Goal: Information Seeking & Learning: Learn about a topic

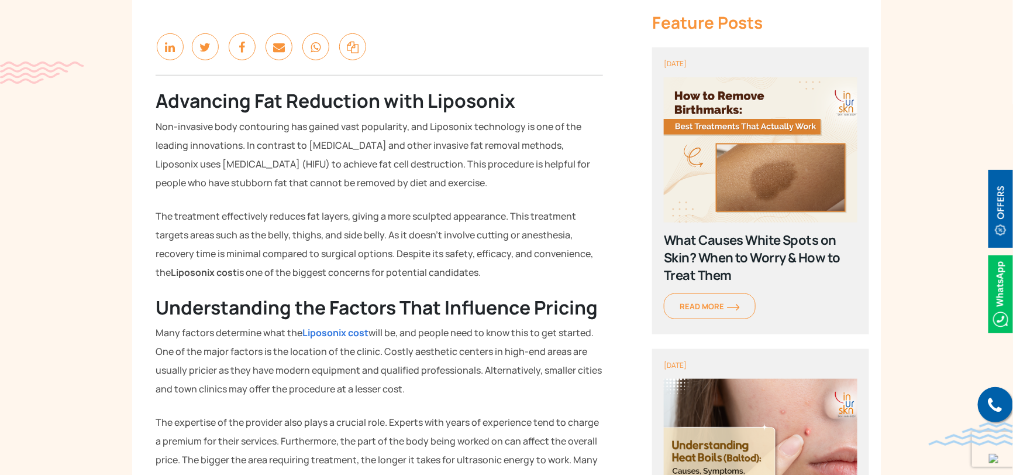
scroll to position [351, 0]
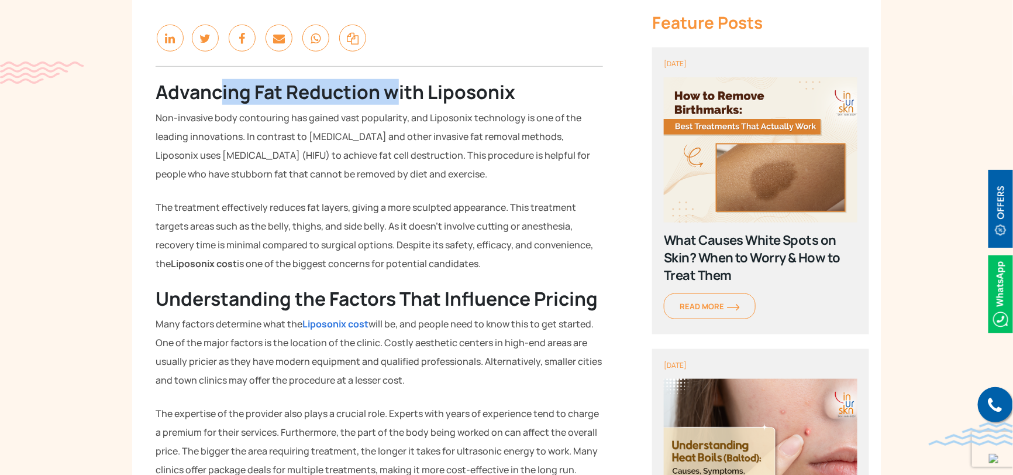
drag, startPoint x: 221, startPoint y: 93, endPoint x: 461, endPoint y: 97, distance: 239.9
click at [431, 97] on strong "Advancing Fat Reduction with Liposonix" at bounding box center [336, 92] width 360 height 26
click at [465, 97] on strong "Advancing Fat Reduction with Liposonix" at bounding box center [336, 92] width 360 height 26
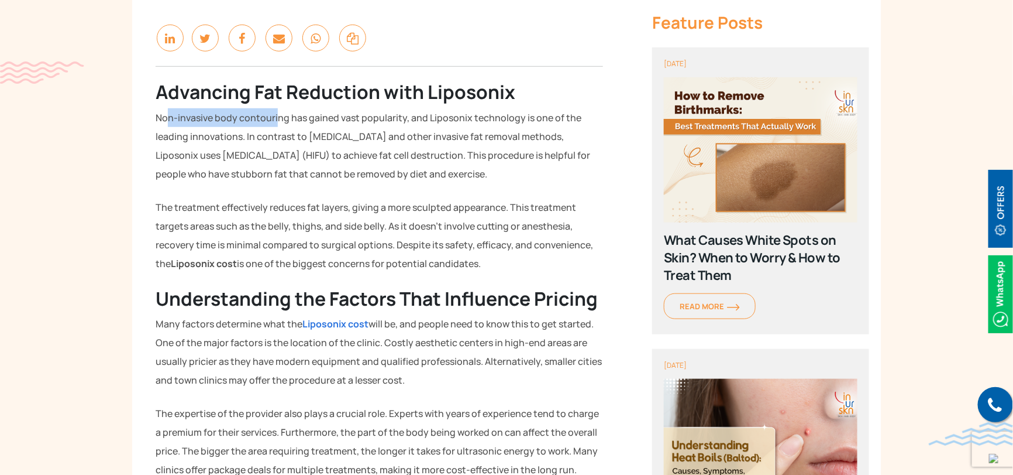
drag, startPoint x: 168, startPoint y: 118, endPoint x: 278, endPoint y: 115, distance: 110.0
click at [278, 115] on p "Non-invasive body contouring has gained vast popularity, and Liposonix technolo…" at bounding box center [380, 145] width 448 height 75
drag, startPoint x: 284, startPoint y: 115, endPoint x: 333, endPoint y: 116, distance: 48.6
click at [318, 115] on p "Non-invasive body contouring has gained vast popularity, and Liposonix technolo…" at bounding box center [380, 145] width 448 height 75
drag, startPoint x: 352, startPoint y: 119, endPoint x: 420, endPoint y: 124, distance: 67.5
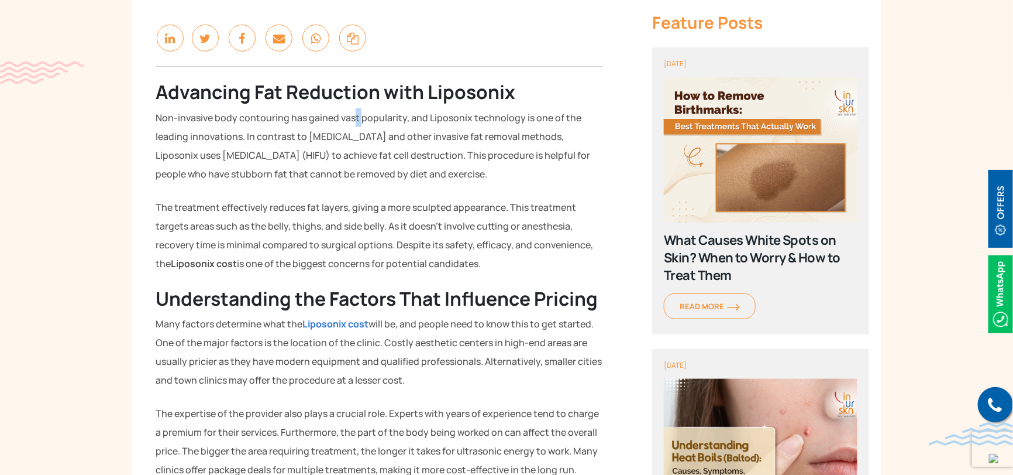
click at [362, 120] on p "Non-invasive body contouring has gained vast popularity, and Liposonix technolo…" at bounding box center [380, 145] width 448 height 75
drag, startPoint x: 359, startPoint y: 151, endPoint x: 475, endPoint y: 151, distance: 115.3
click at [473, 151] on p "Non-invasive body contouring has gained vast popularity, and Liposonix technolo…" at bounding box center [380, 145] width 448 height 75
click at [498, 151] on p "Non-invasive body contouring has gained vast popularity, and Liposonix technolo…" at bounding box center [380, 145] width 448 height 75
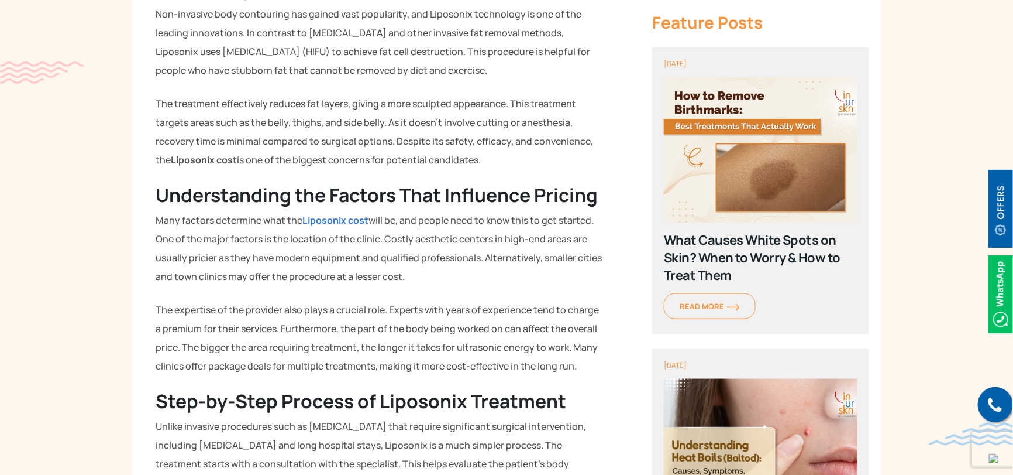
scroll to position [468, 0]
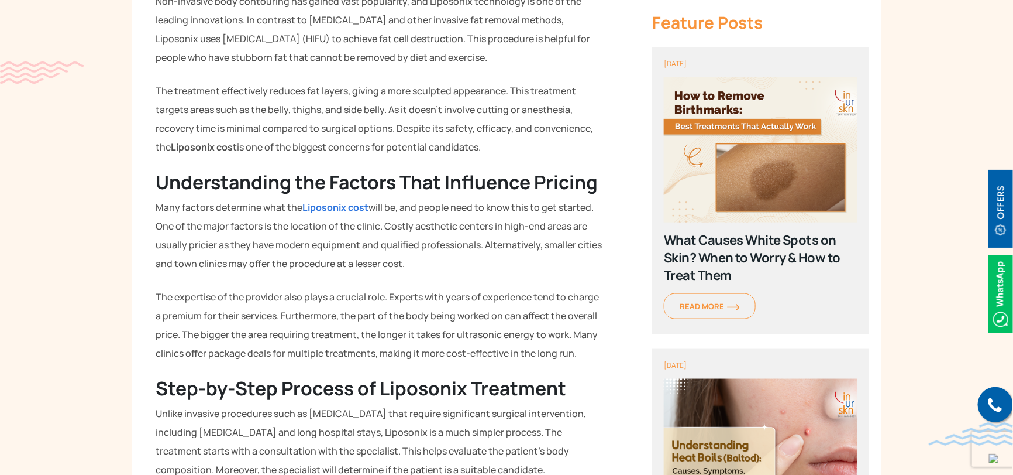
click at [336, 201] on strong "Liposonix cost" at bounding box center [336, 207] width 66 height 13
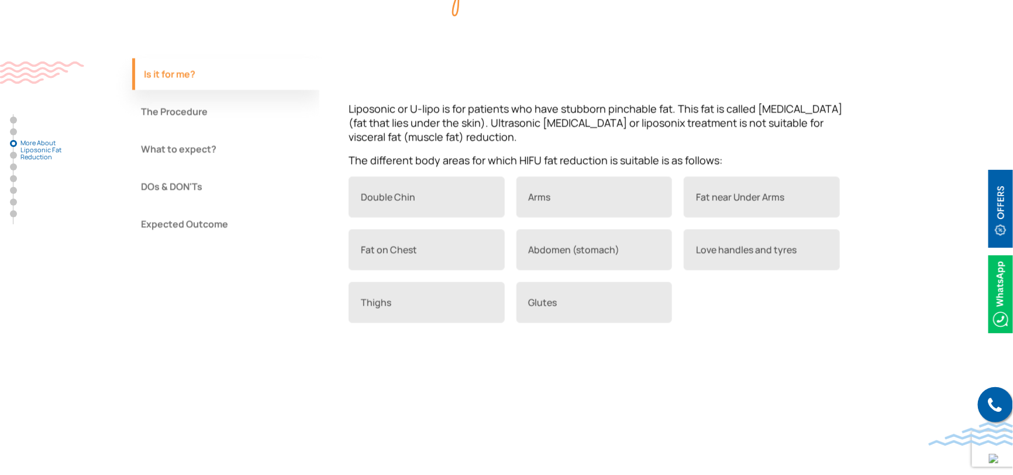
scroll to position [1053, 0]
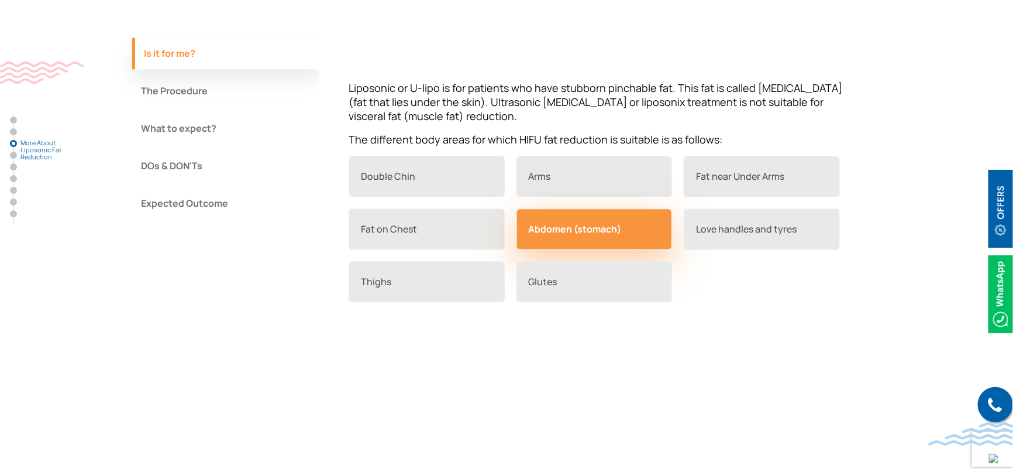
click at [584, 225] on link "Abdomen (stomach)" at bounding box center [595, 228] width 156 height 41
click at [548, 237] on link "Abdomen (stomach)" at bounding box center [595, 228] width 156 height 41
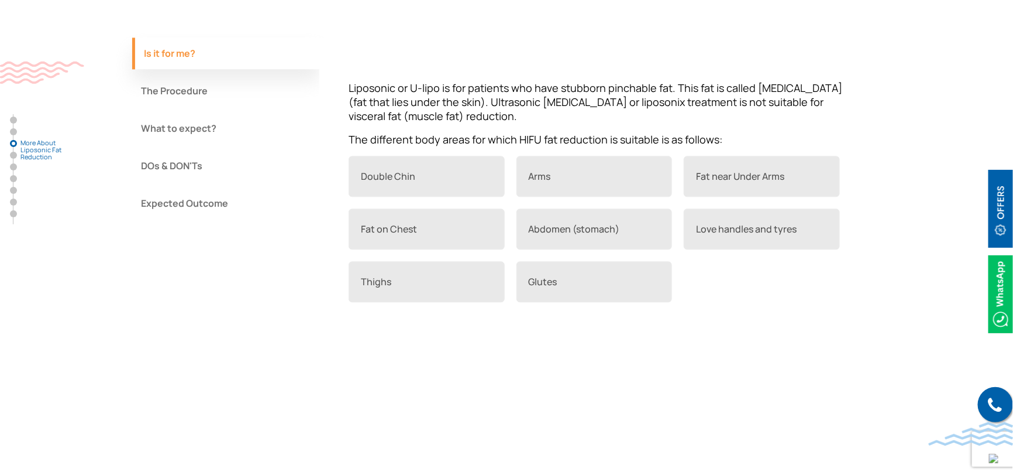
click at [204, 125] on button "What to expect?" at bounding box center [225, 128] width 187 height 32
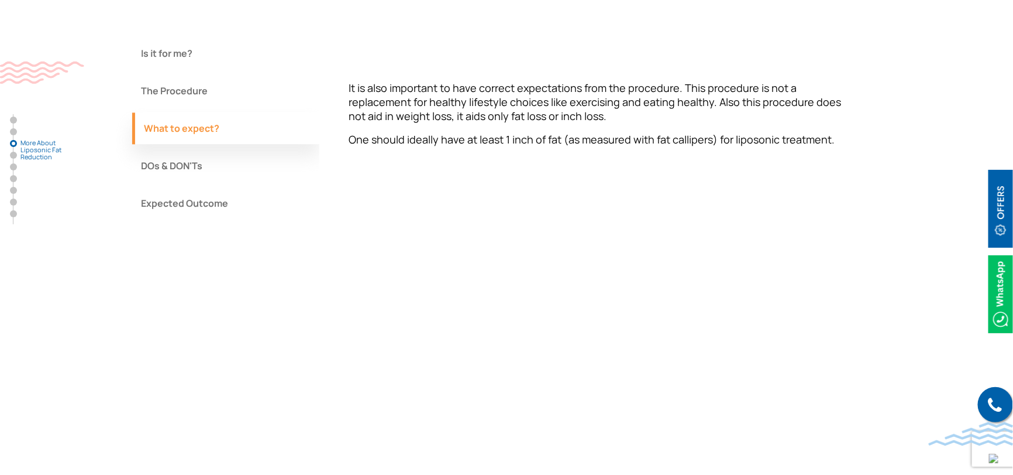
click at [190, 199] on button "Expected Outcome" at bounding box center [225, 203] width 187 height 32
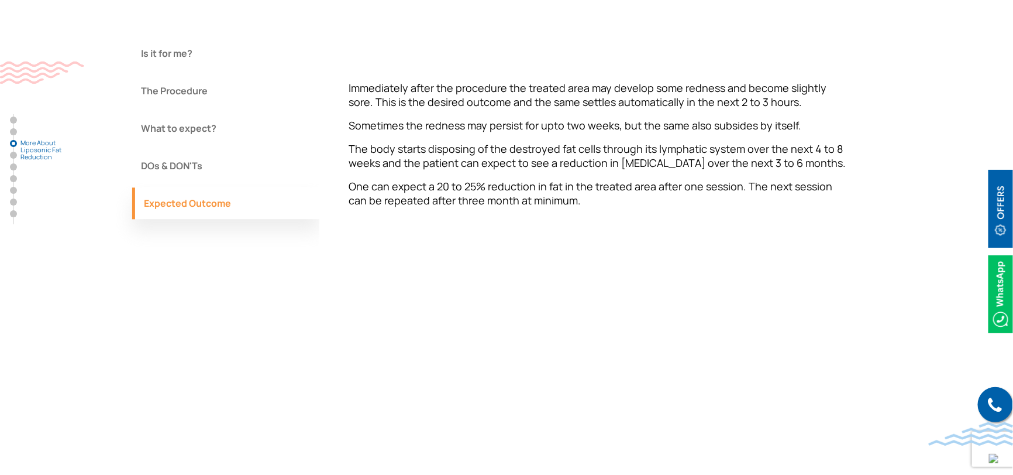
click at [185, 183] on div "Is it for me? The Procedure What to expect? DOs & DON'Ts Expected Outcome" at bounding box center [225, 130] width 187 height 187
click at [187, 164] on button "DOs & DON'Ts" at bounding box center [225, 166] width 187 height 32
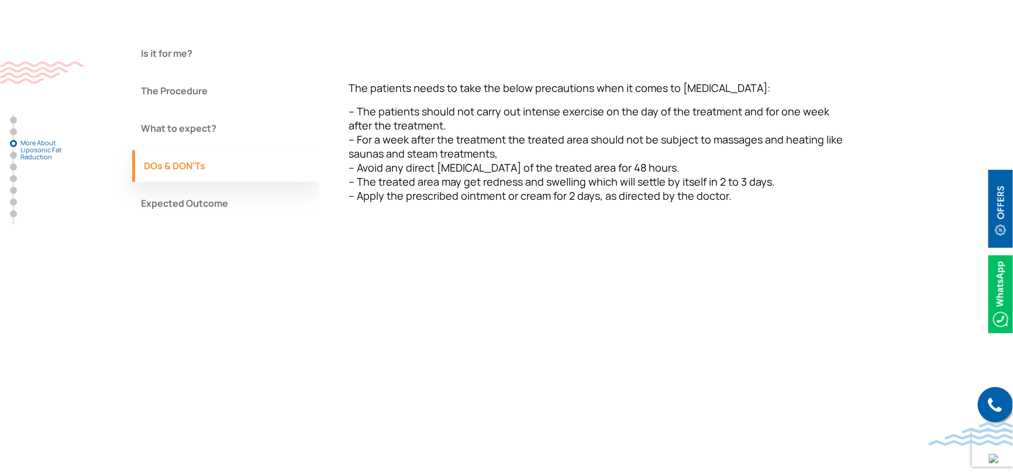
click at [189, 126] on button "What to expect?" at bounding box center [225, 128] width 187 height 32
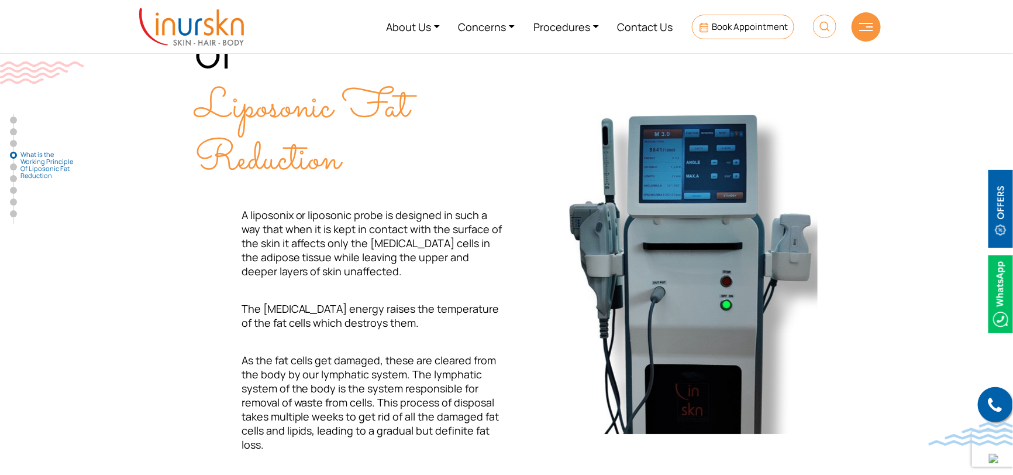
scroll to position [1404, 0]
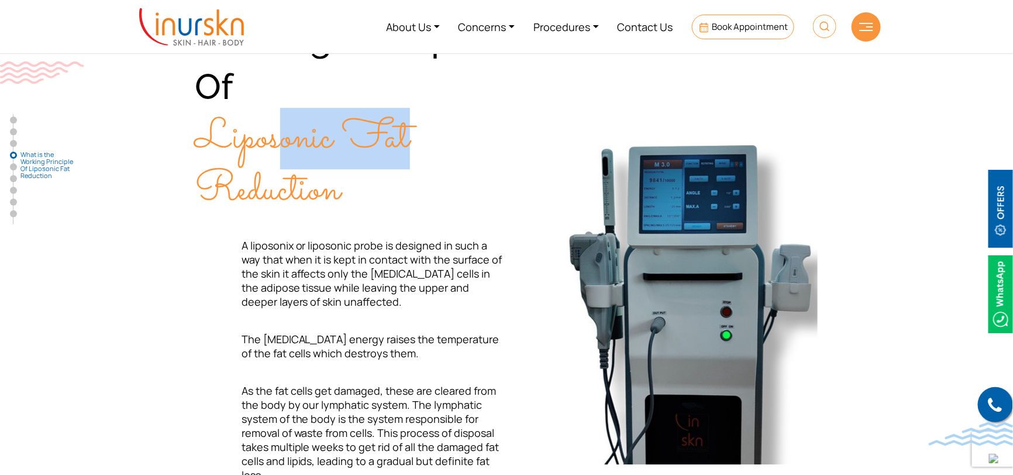
drag, startPoint x: 291, startPoint y: 142, endPoint x: 432, endPoint y: 144, distance: 141.6
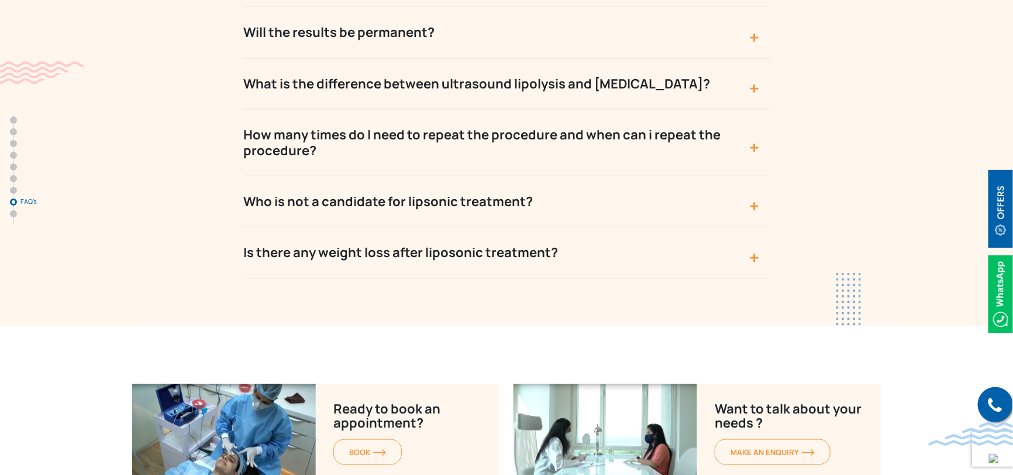
scroll to position [4330, 0]
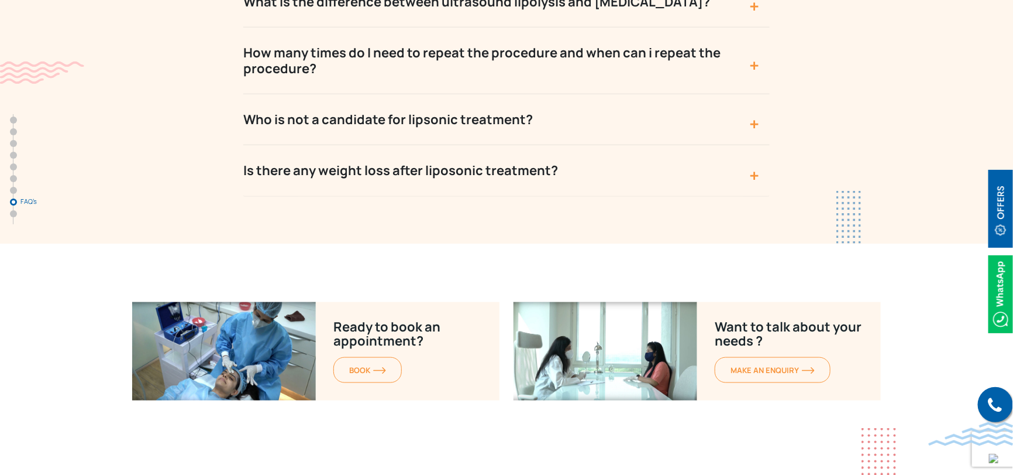
click at [1004, 290] on img at bounding box center [1001, 294] width 25 height 78
click at [998, 413] on link at bounding box center [995, 404] width 35 height 35
click at [758, 94] on button "Who is not a candidate for lipsonic treatment?" at bounding box center [506, 119] width 527 height 51
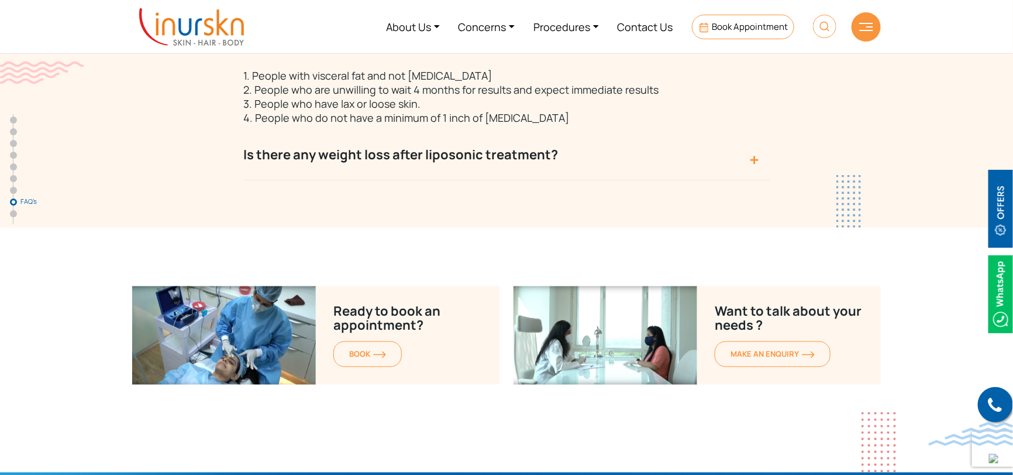
scroll to position [4447, 0]
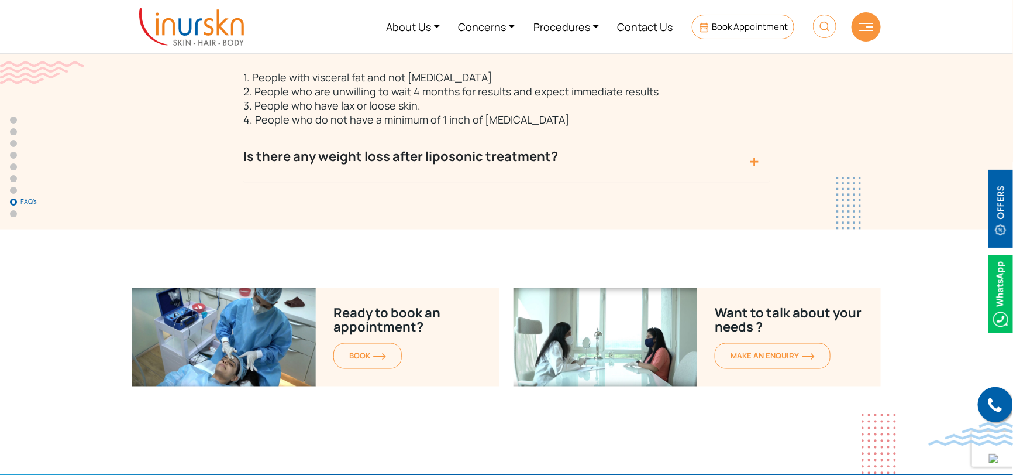
click at [1005, 305] on img at bounding box center [1001, 294] width 25 height 78
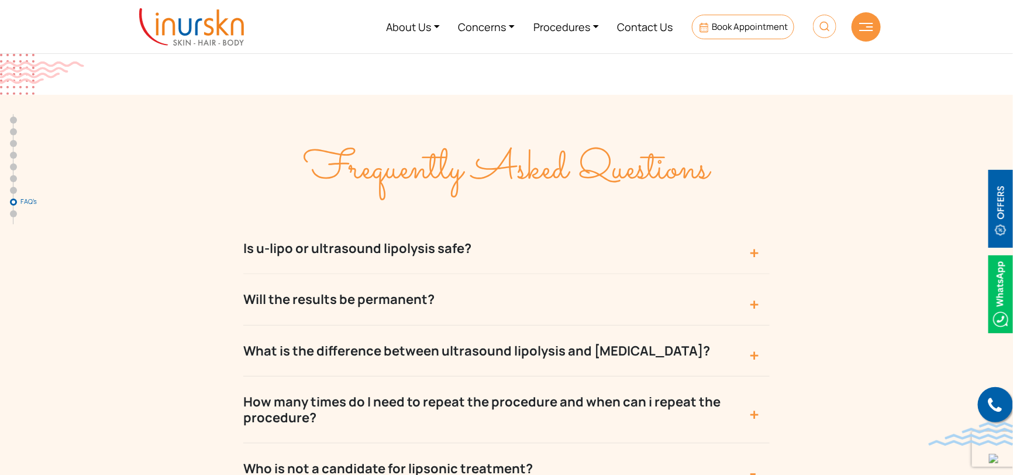
scroll to position [3978, 0]
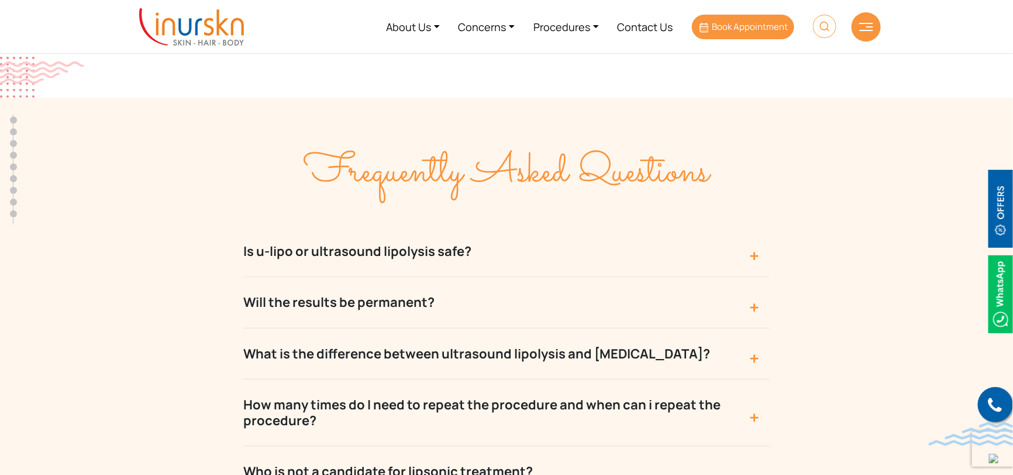
click at [765, 27] on span "Book Appointment" at bounding box center [750, 26] width 76 height 12
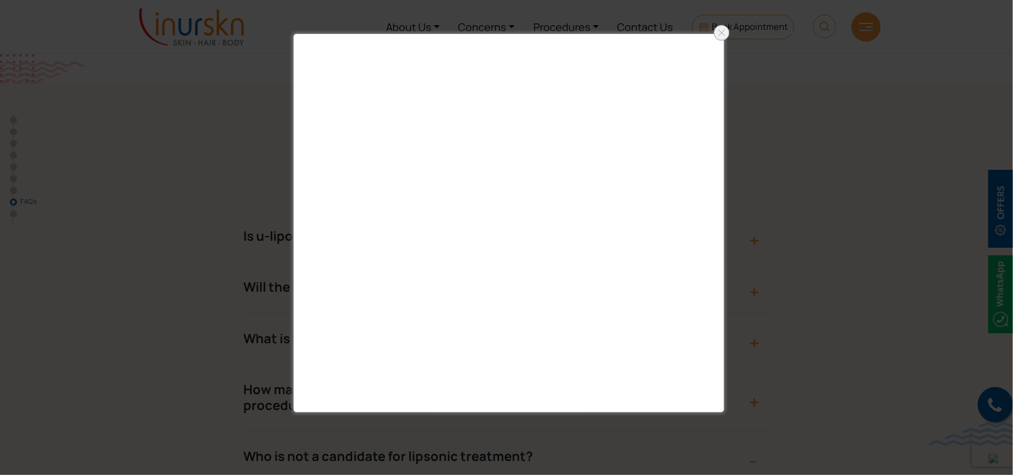
scroll to position [3920, 0]
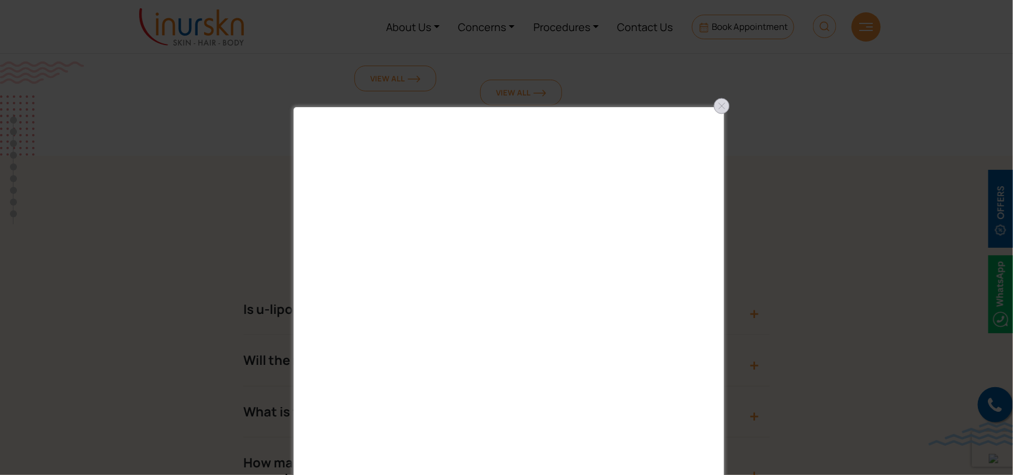
click at [724, 105] on div at bounding box center [722, 106] width 19 height 19
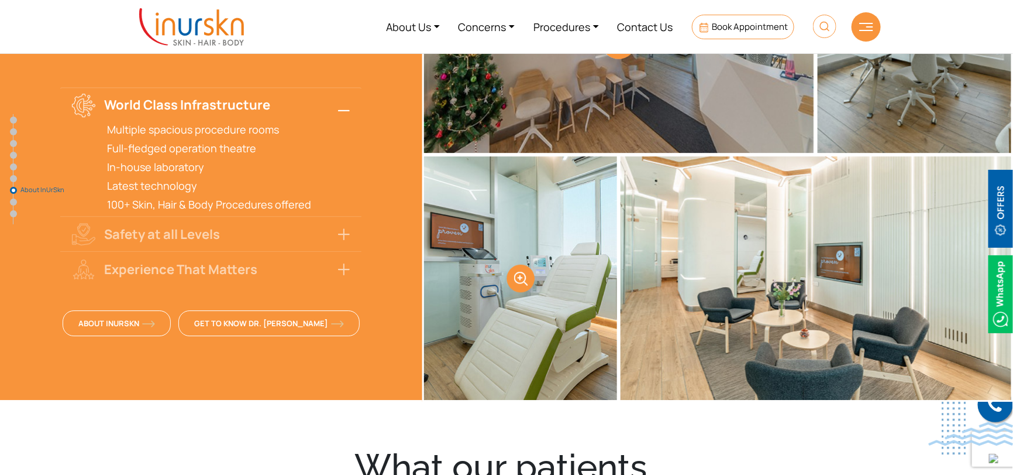
scroll to position [3276, 0]
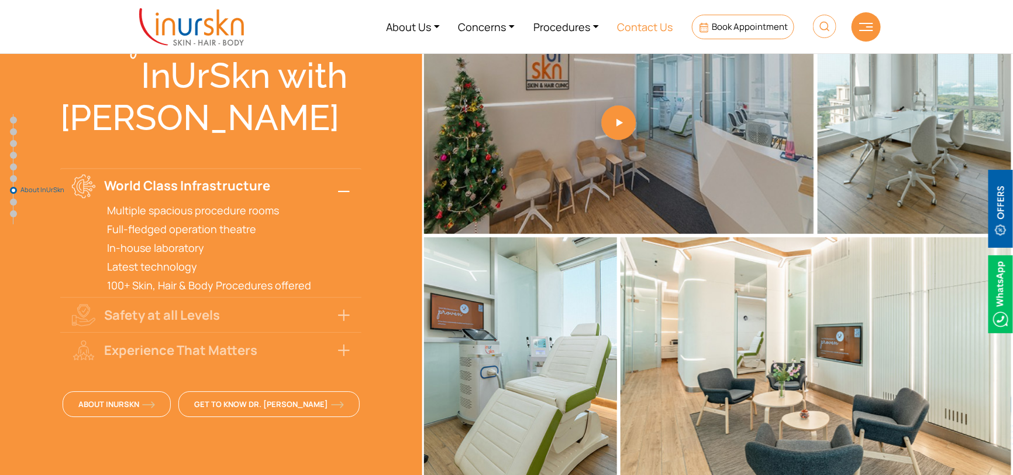
click at [644, 30] on link "Contact Us" at bounding box center [646, 27] width 74 height 44
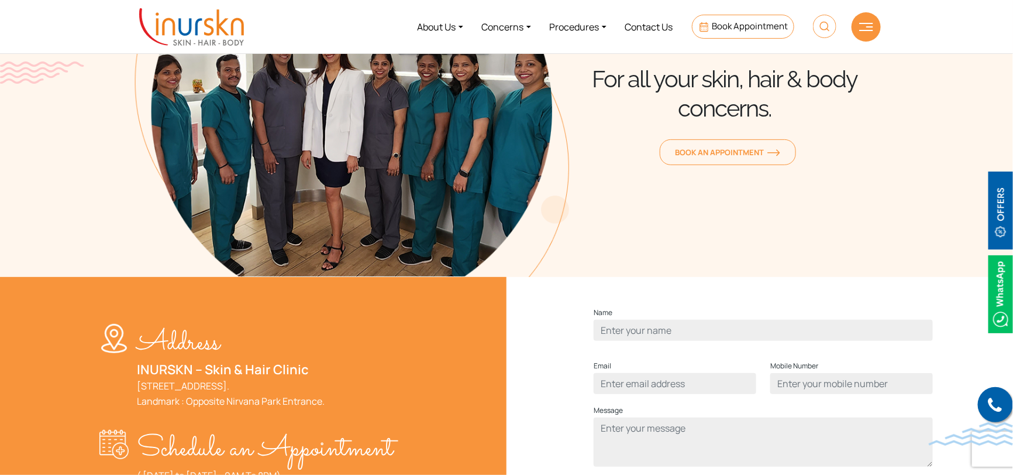
scroll to position [152, 0]
